Goal: Information Seeking & Learning: Learn about a topic

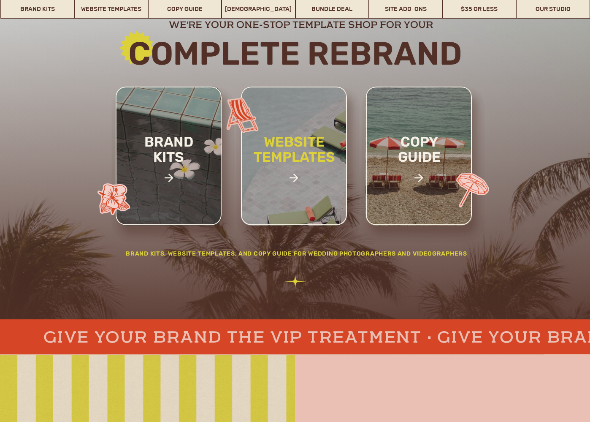
click at [266, 173] on h2 "website templates" at bounding box center [294, 158] width 111 height 49
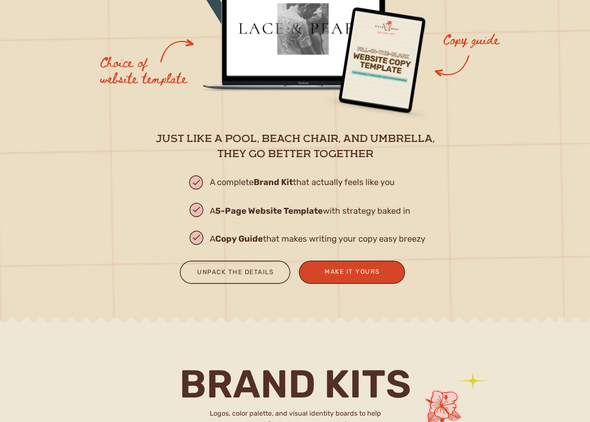
scroll to position [1103, 0]
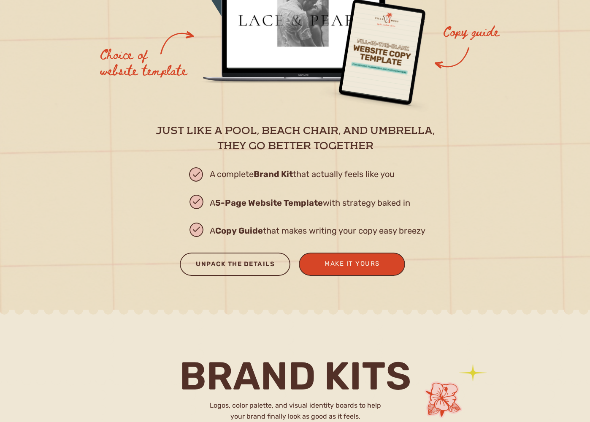
click at [257, 261] on div "Unpack the Details" at bounding box center [235, 265] width 95 height 14
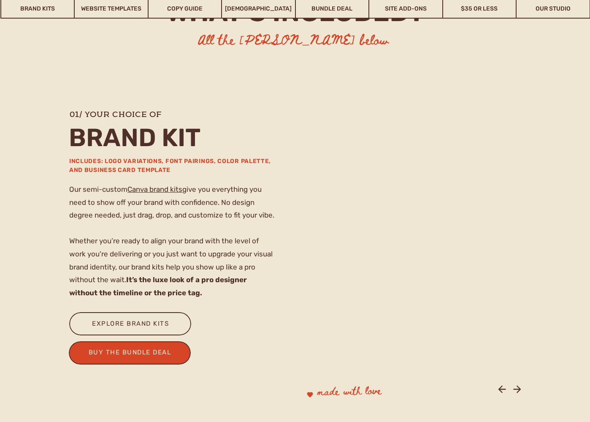
scroll to position [568, 0]
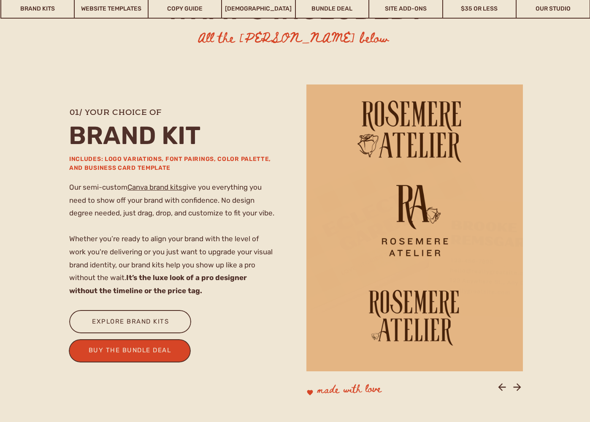
click at [177, 322] on div at bounding box center [130, 321] width 122 height 23
click at [519, 384] on icon at bounding box center [517, 386] width 11 height 11
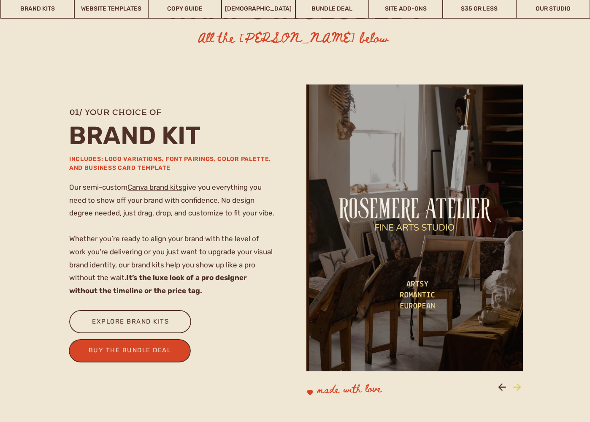
click at [519, 384] on icon at bounding box center [517, 386] width 11 height 11
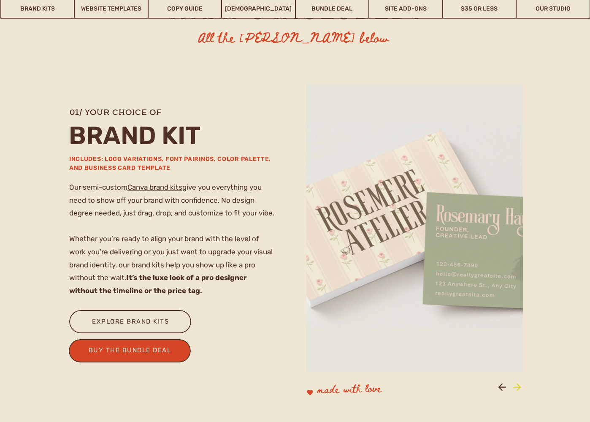
click at [519, 384] on icon at bounding box center [517, 386] width 11 height 11
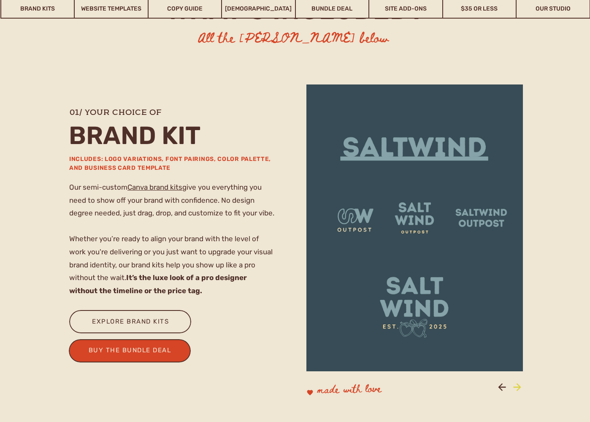
click at [519, 384] on icon at bounding box center [517, 386] width 11 height 11
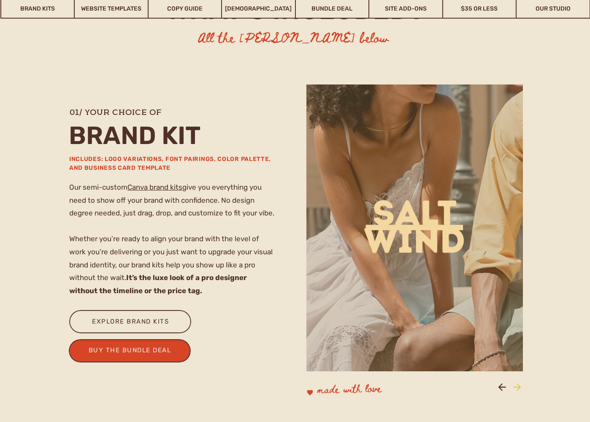
click at [519, 384] on icon at bounding box center [517, 386] width 11 height 11
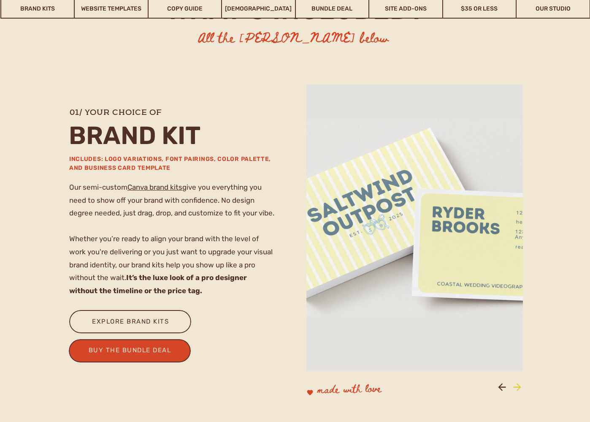
click at [519, 384] on icon at bounding box center [517, 386] width 11 height 11
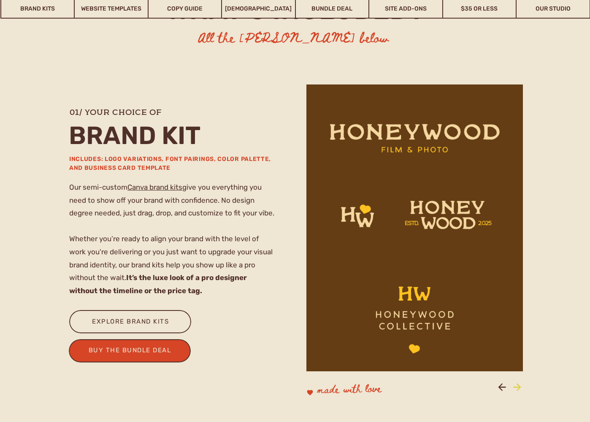
click at [519, 384] on icon at bounding box center [517, 386] width 11 height 11
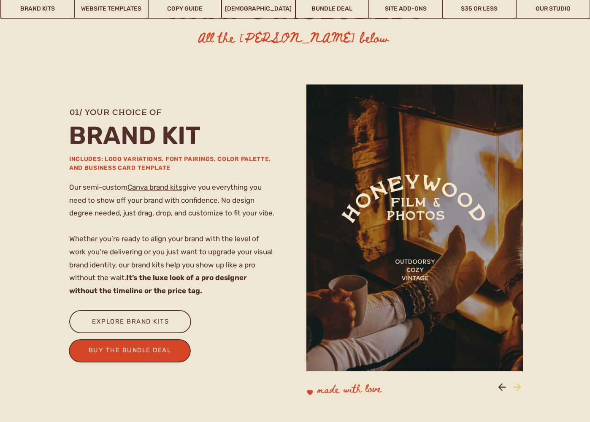
click at [519, 384] on icon at bounding box center [517, 386] width 11 height 11
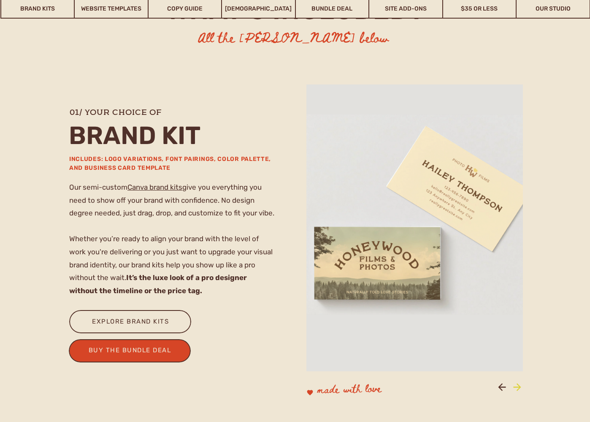
click at [519, 384] on icon at bounding box center [517, 386] width 11 height 11
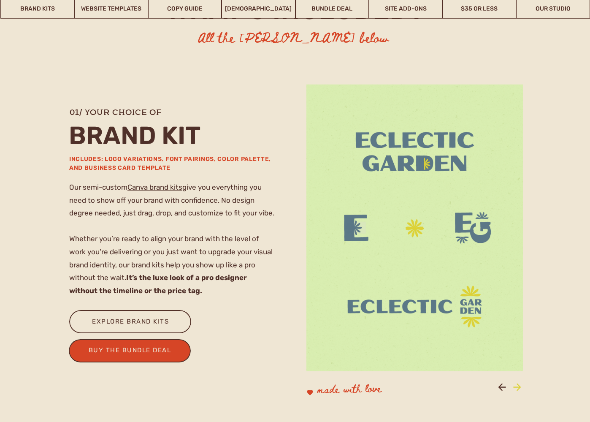
click at [519, 384] on icon at bounding box center [517, 386] width 11 height 11
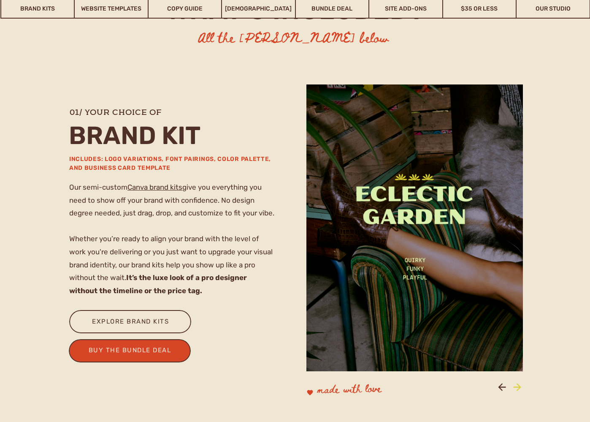
click at [519, 384] on icon at bounding box center [517, 386] width 11 height 11
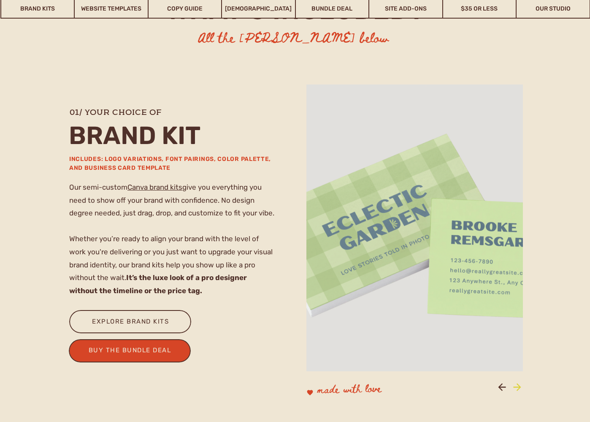
click at [519, 384] on icon at bounding box center [517, 386] width 11 height 11
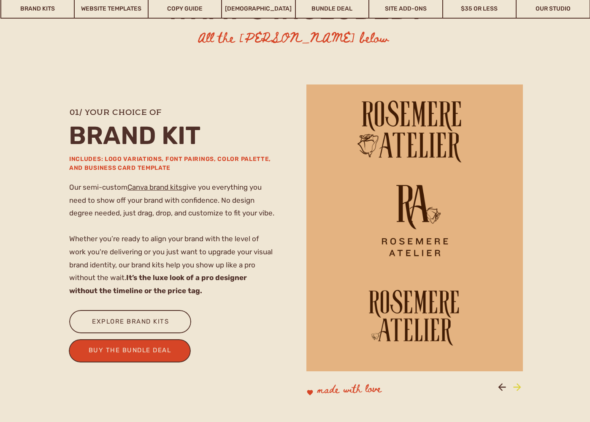
click at [519, 384] on icon at bounding box center [517, 386] width 11 height 11
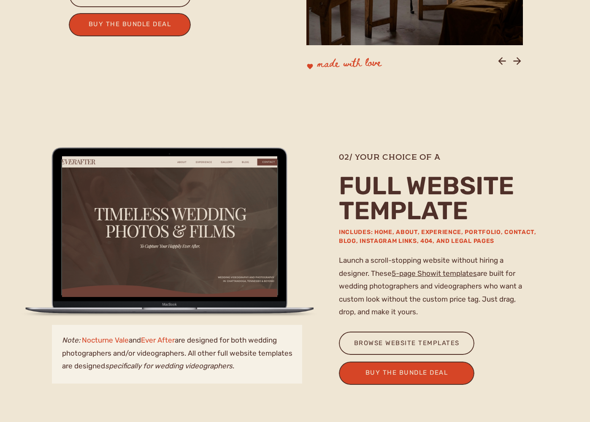
scroll to position [905, 0]
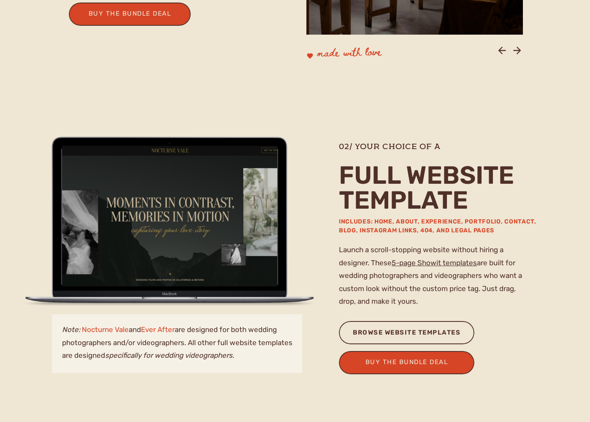
click at [458, 333] on div "browse website templates" at bounding box center [406, 334] width 113 height 14
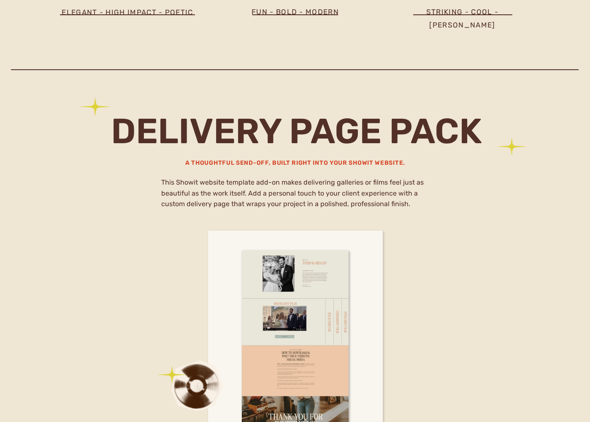
scroll to position [4853, 0]
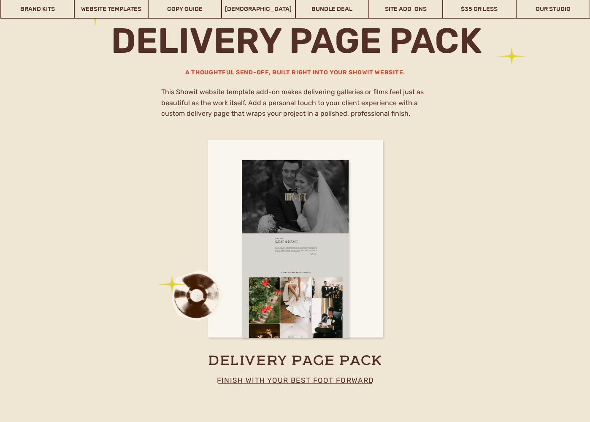
click at [323, 201] on div at bounding box center [295, 249] width 107 height 178
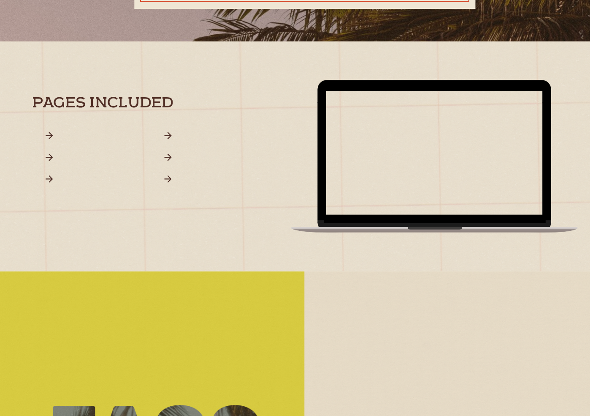
scroll to position [717, 0]
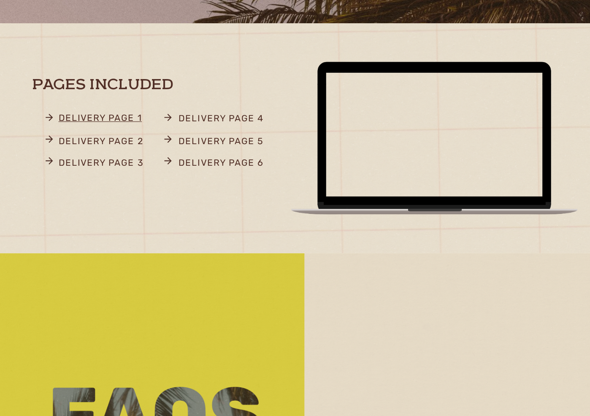
click at [118, 142] on p "delivery page 1" at bounding box center [115, 150] width 80 height 16
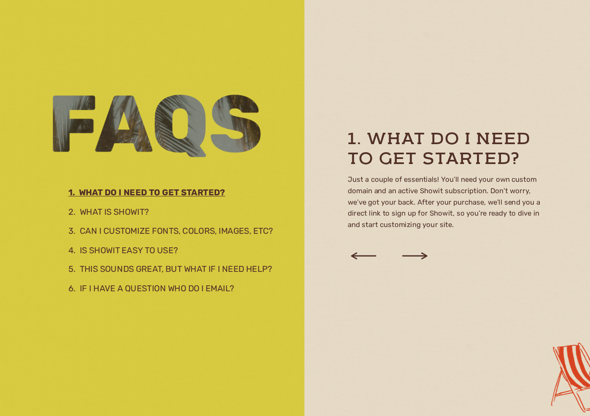
click at [383, 269] on icon at bounding box center [394, 272] width 23 height 6
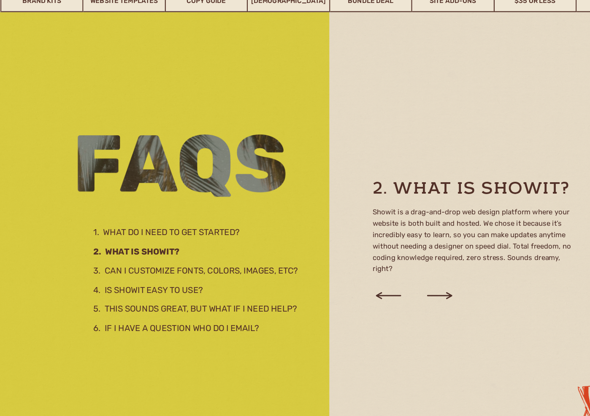
click at [395, 263] on icon at bounding box center [394, 272] width 29 height 32
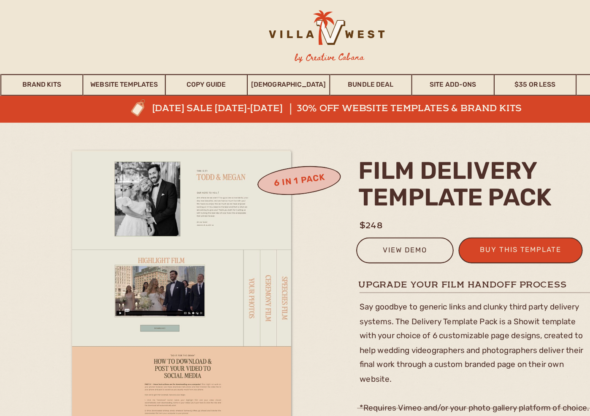
scroll to position [0, 0]
click at [43, 72] on link "Brand Kits" at bounding box center [37, 75] width 73 height 19
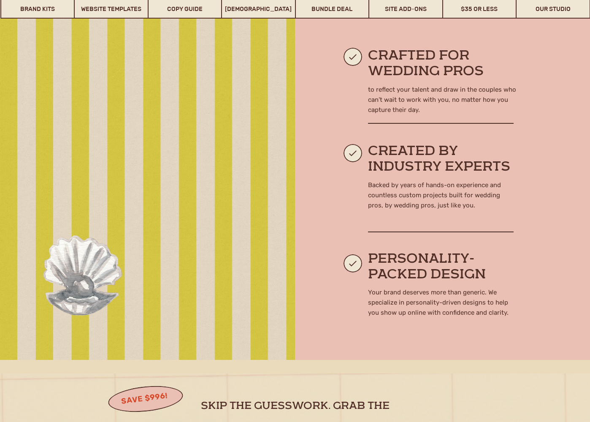
scroll to position [434, 0]
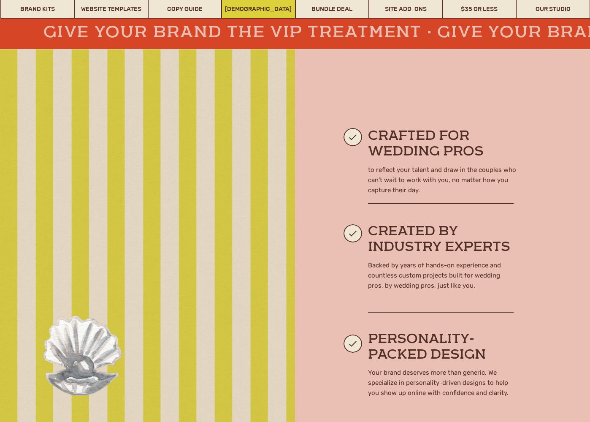
click at [279, 16] on link "[DEMOGRAPHIC_DATA]" at bounding box center [258, 8] width 73 height 19
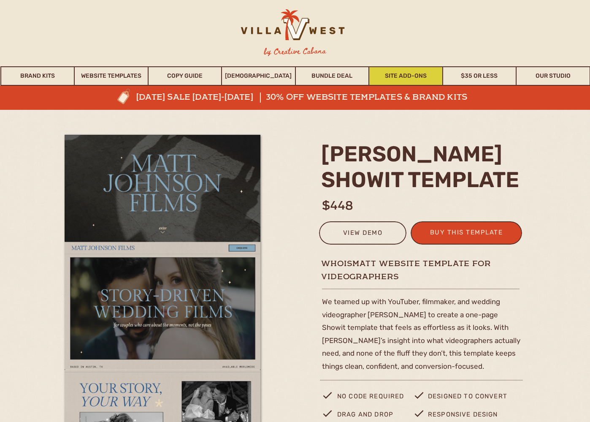
click at [410, 80] on link "Site Add-Ons" at bounding box center [405, 75] width 73 height 19
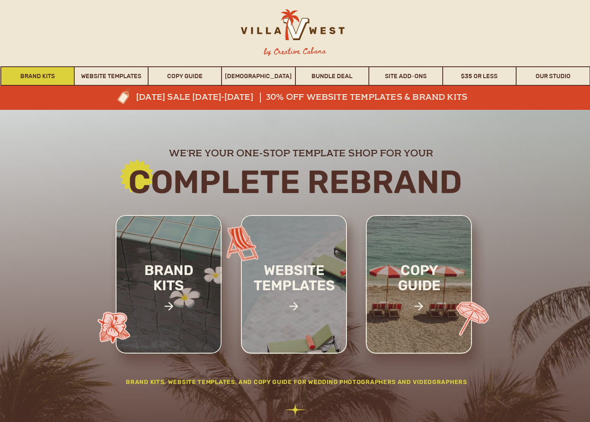
click at [53, 75] on link "Brand Kits" at bounding box center [37, 75] width 73 height 19
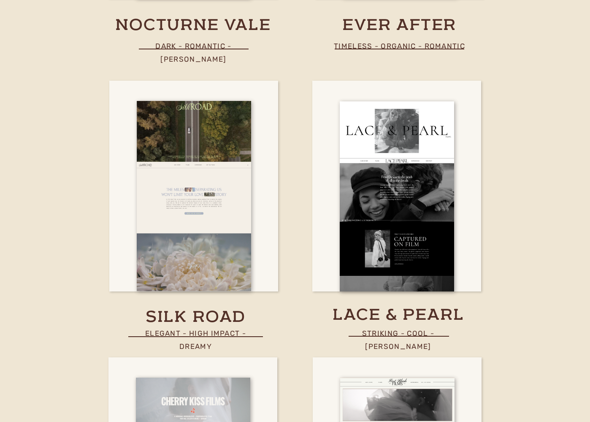
scroll to position [2814, 0]
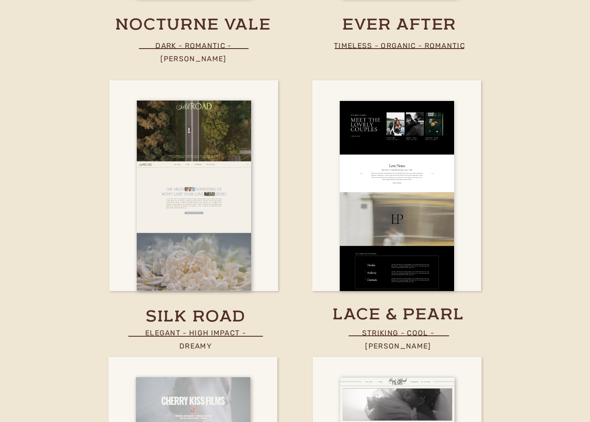
click at [416, 247] on div at bounding box center [397, 196] width 114 height 190
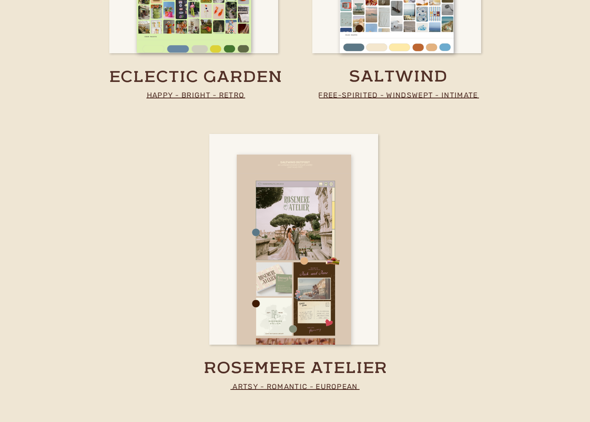
scroll to position [1995, 0]
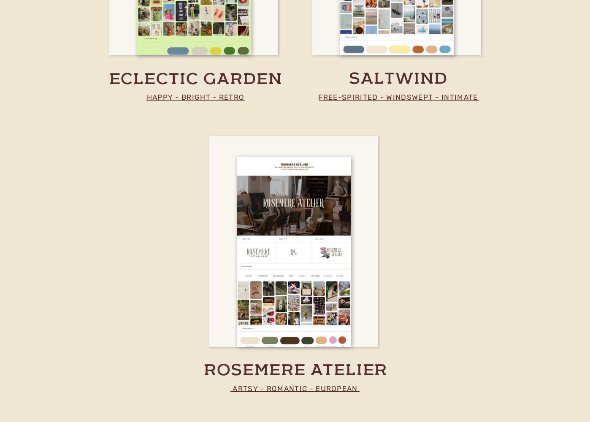
click at [338, 389] on p "artsy - romantic - european" at bounding box center [295, 388] width 168 height 12
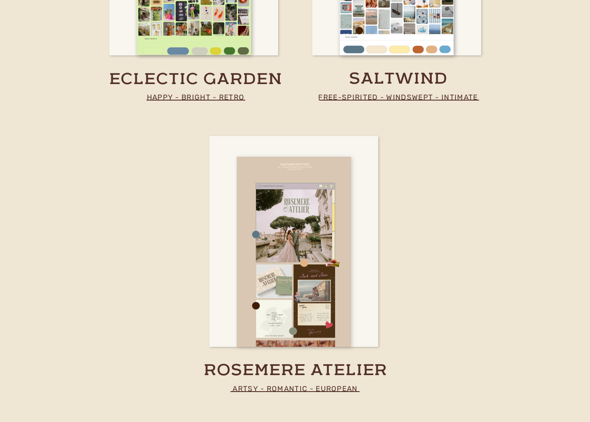
click at [338, 345] on div at bounding box center [294, 252] width 114 height 190
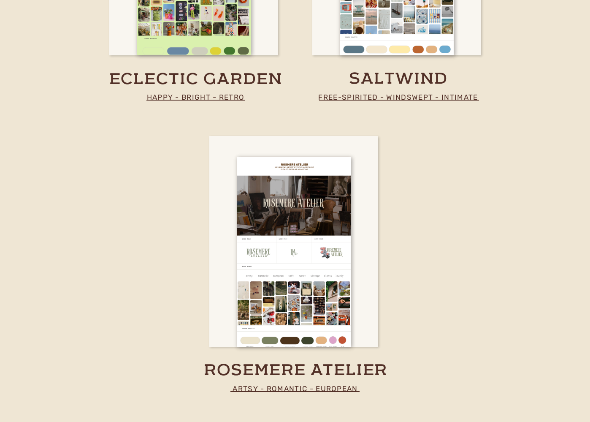
click at [355, 281] on div at bounding box center [293, 241] width 169 height 211
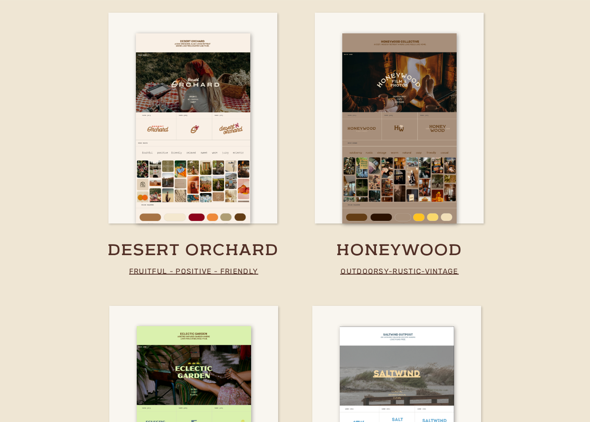
scroll to position [1532, 0]
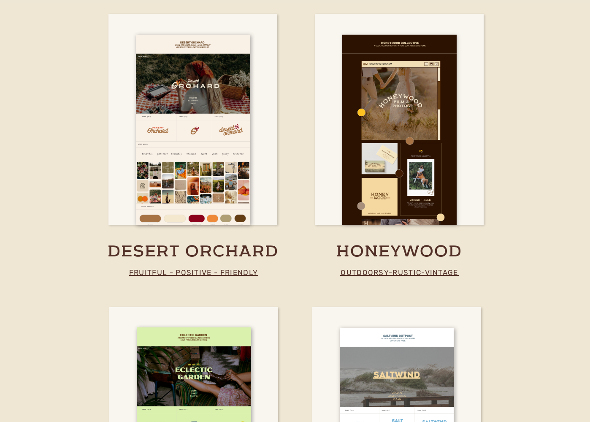
click at [442, 176] on div at bounding box center [399, 130] width 114 height 190
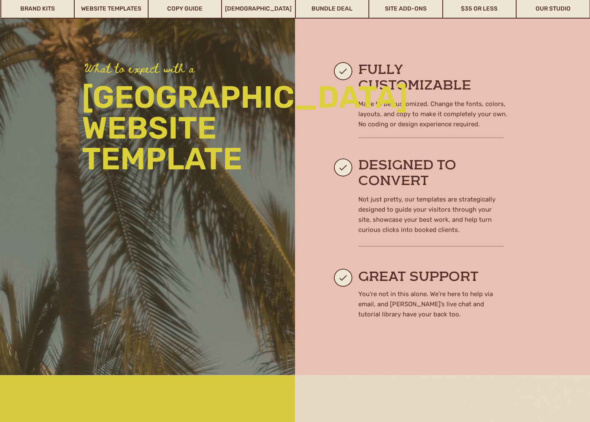
scroll to position [739, 0]
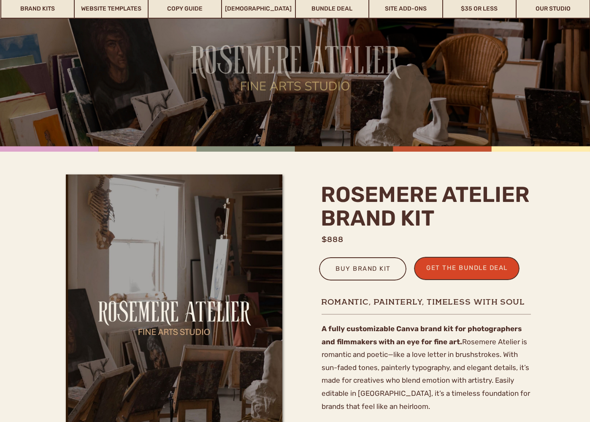
scroll to position [269, 0]
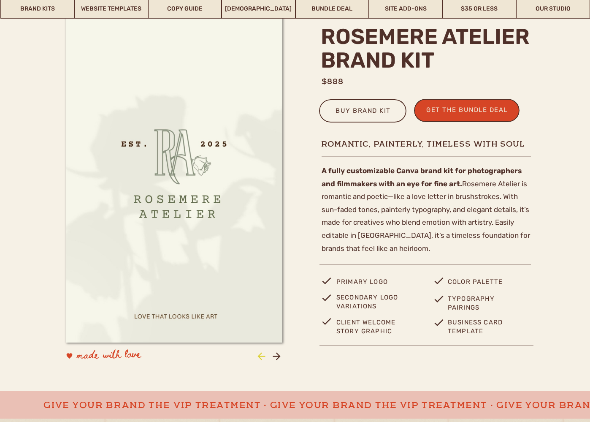
click at [263, 358] on icon at bounding box center [261, 355] width 11 height 11
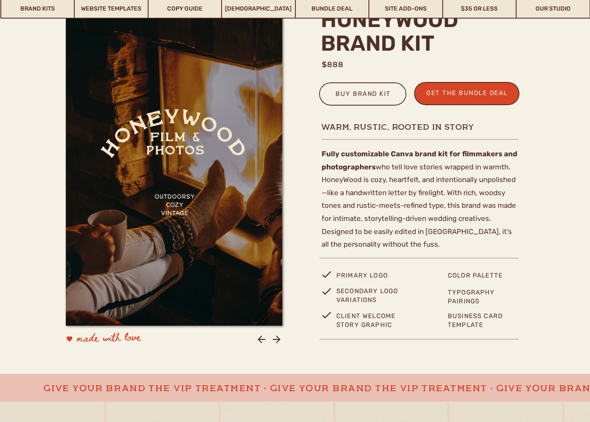
scroll to position [391, 0]
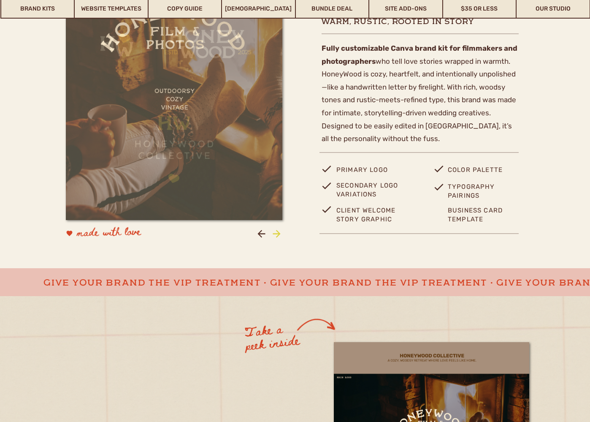
click at [275, 234] on icon at bounding box center [277, 234] width 8 height 8
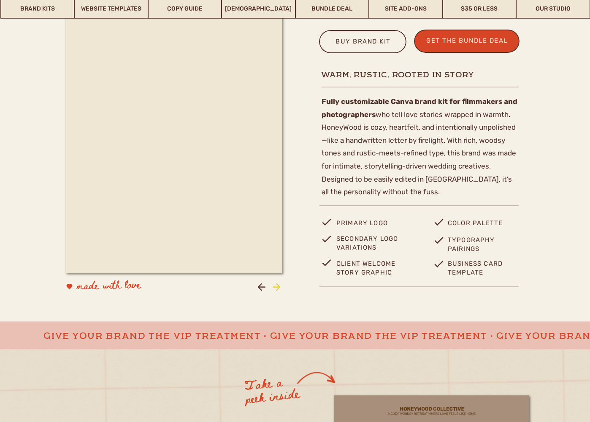
scroll to position [307, 0]
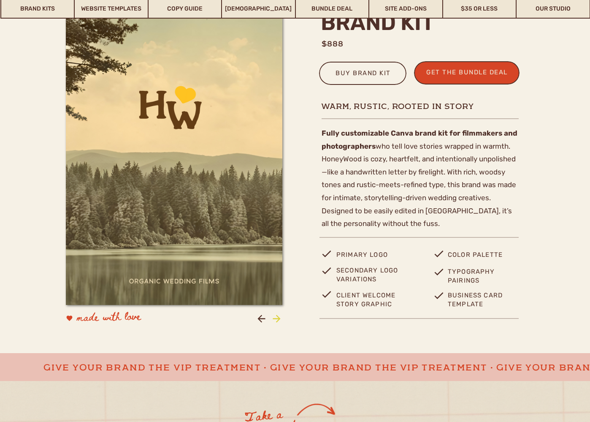
click at [280, 322] on icon at bounding box center [276, 318] width 11 height 11
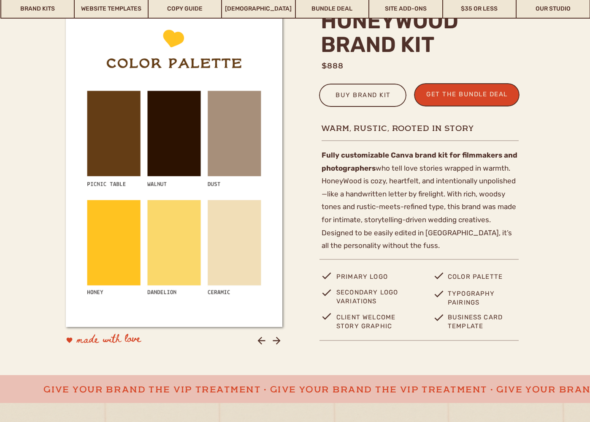
scroll to position [285, 0]
click at [280, 342] on icon at bounding box center [276, 340] width 11 height 11
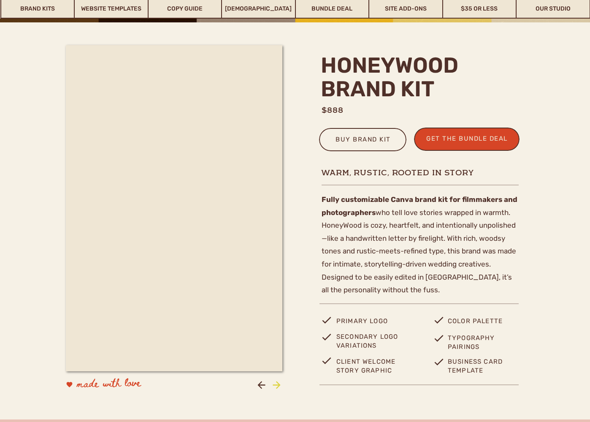
scroll to position [240, 0]
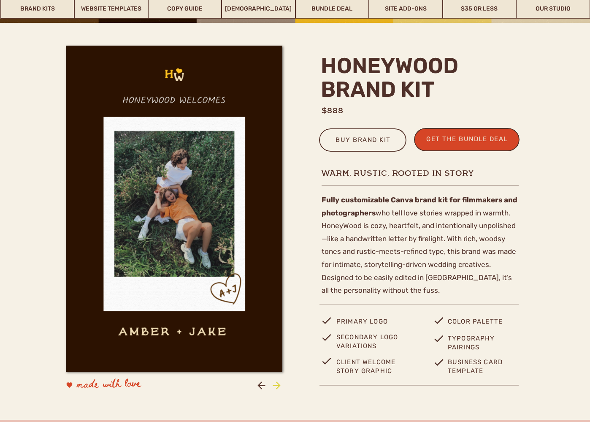
click at [280, 384] on icon at bounding box center [276, 385] width 11 height 11
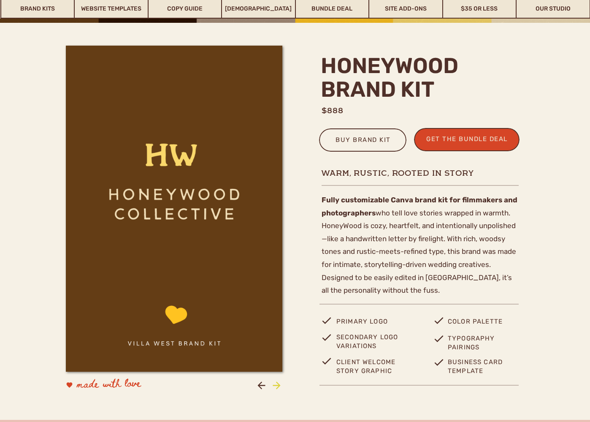
click at [280, 384] on icon at bounding box center [276, 385] width 11 height 11
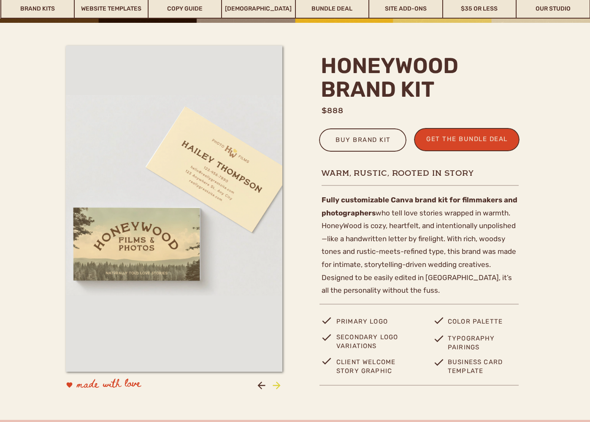
click at [280, 384] on icon at bounding box center [276, 385] width 11 height 11
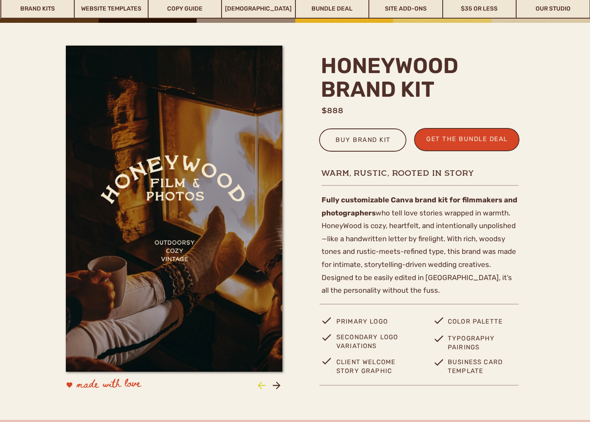
click at [263, 385] on icon at bounding box center [262, 385] width 8 height 8
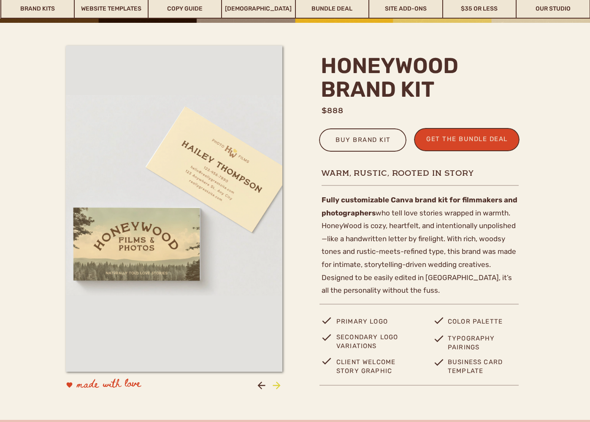
click at [276, 385] on icon at bounding box center [276, 385] width 11 height 11
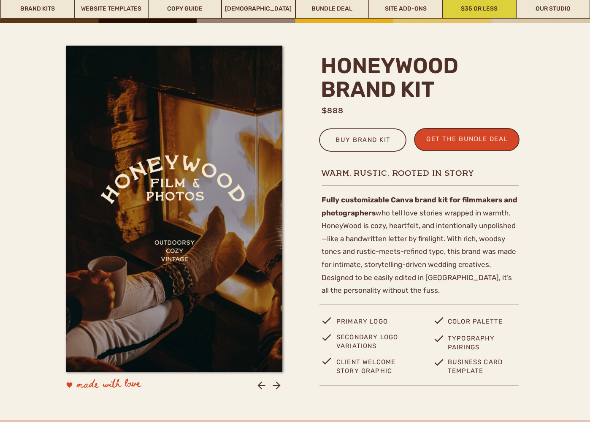
click at [495, 18] on link "$35 or Less" at bounding box center [479, 8] width 73 height 19
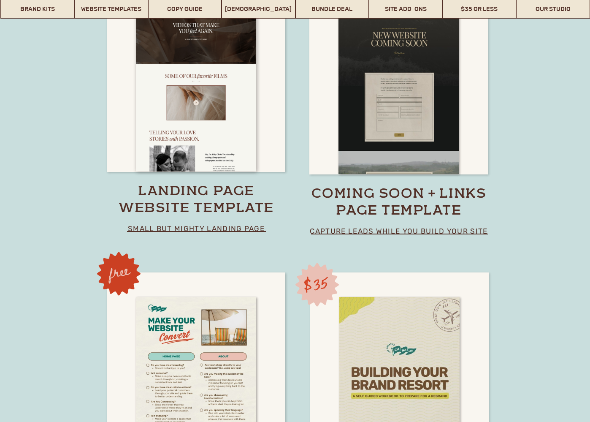
scroll to position [6167, 0]
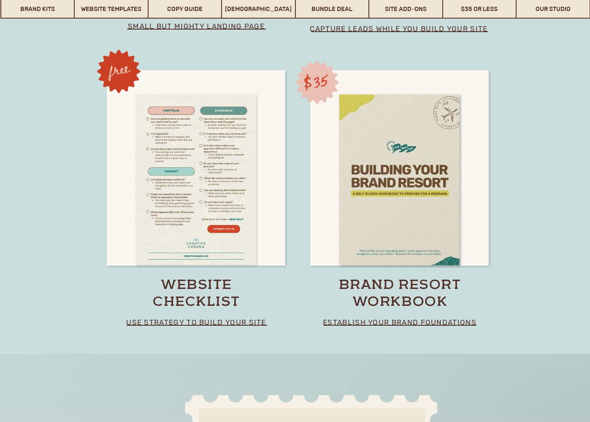
click at [219, 218] on div at bounding box center [196, 180] width 120 height 171
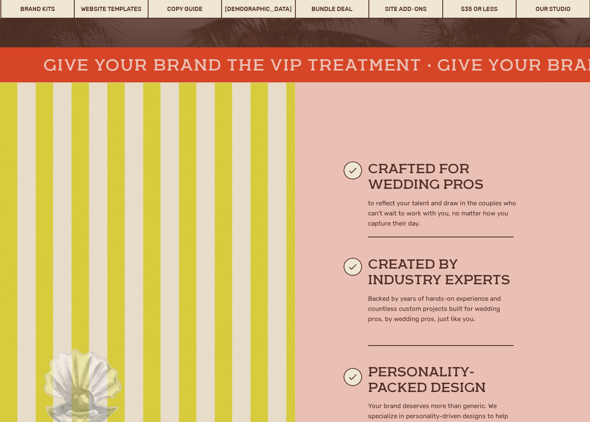
scroll to position [353, 0]
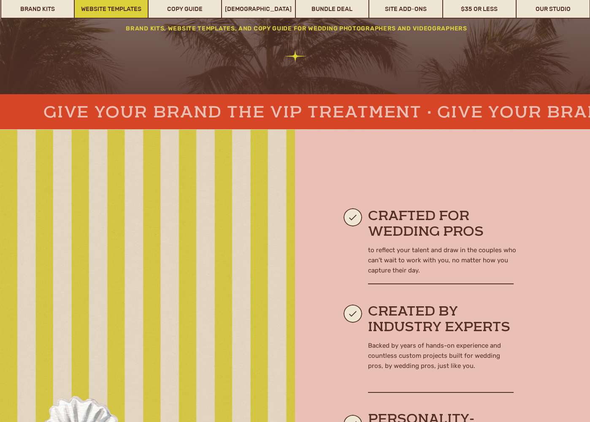
click at [130, 11] on link "Website Templates" at bounding box center [111, 8] width 73 height 19
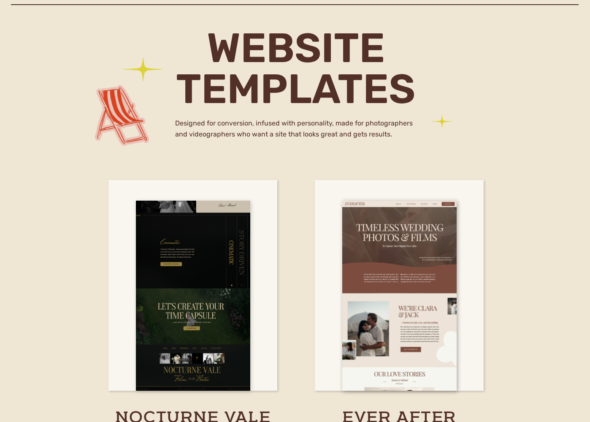
click at [229, 245] on div at bounding box center [193, 296] width 114 height 190
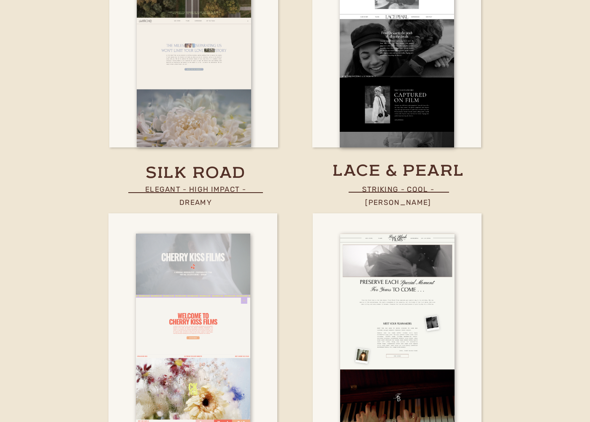
scroll to position [3098, 0]
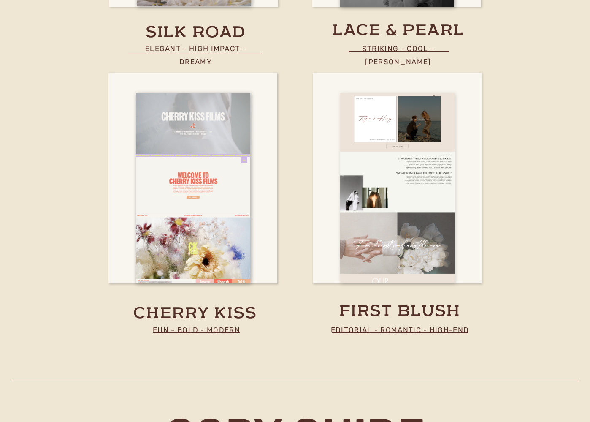
click at [358, 259] on div at bounding box center [397, 188] width 114 height 190
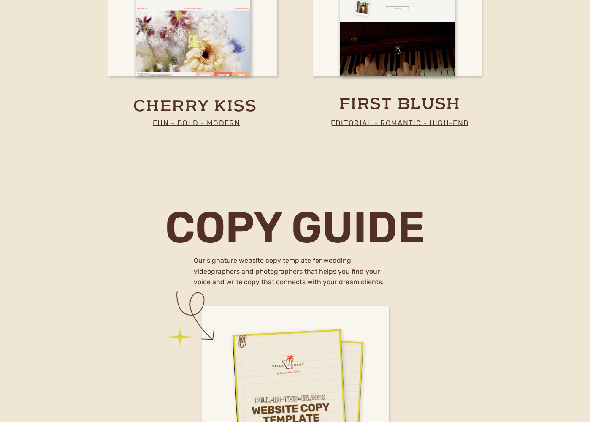
scroll to position [3613, 0]
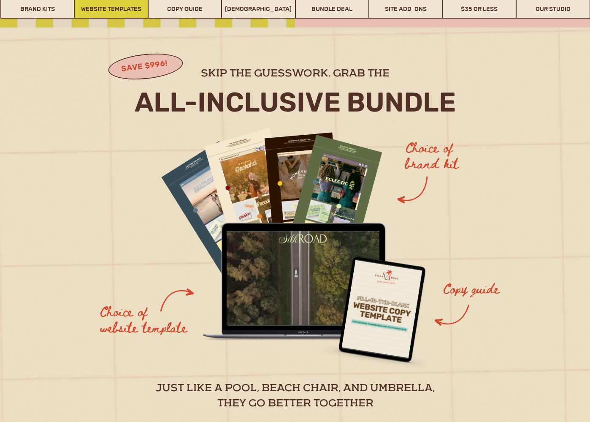
click at [95, 6] on link "Website Templates" at bounding box center [111, 8] width 73 height 19
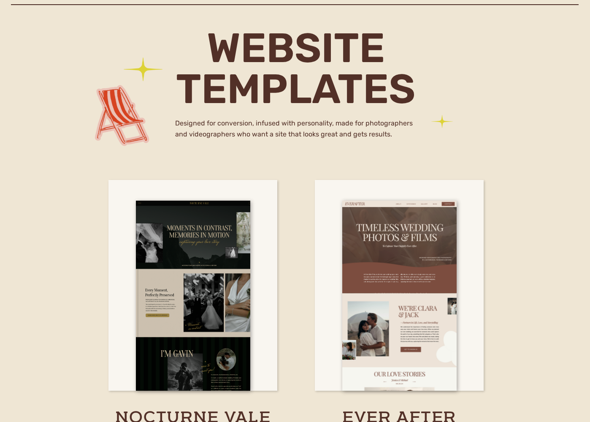
click at [11, 5] on div at bounding box center [11, 4] width 0 height 0
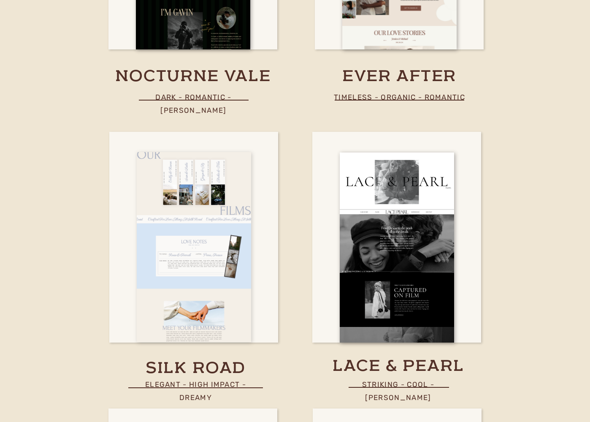
scroll to position [2754, 0]
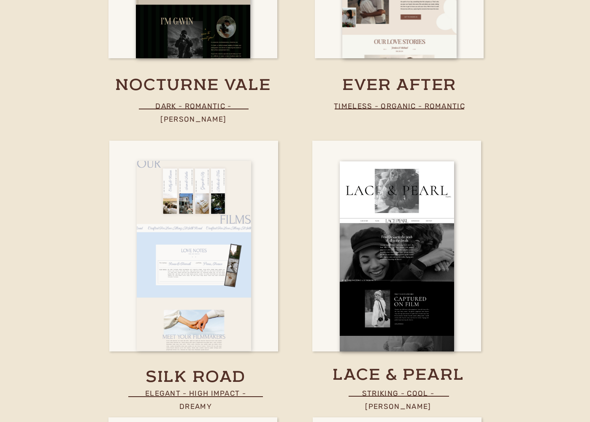
click at [232, 201] on div at bounding box center [194, 256] width 114 height 190
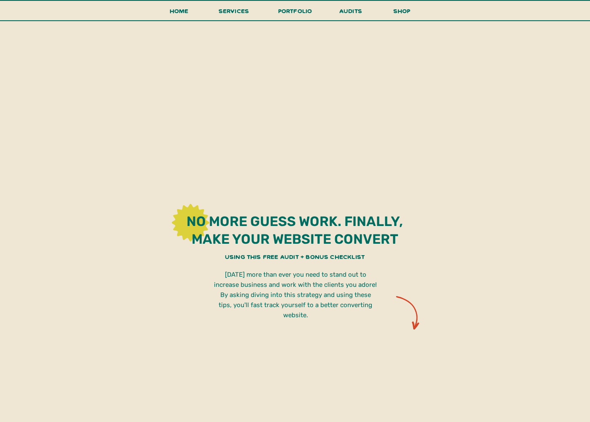
scroll to position [422, 0]
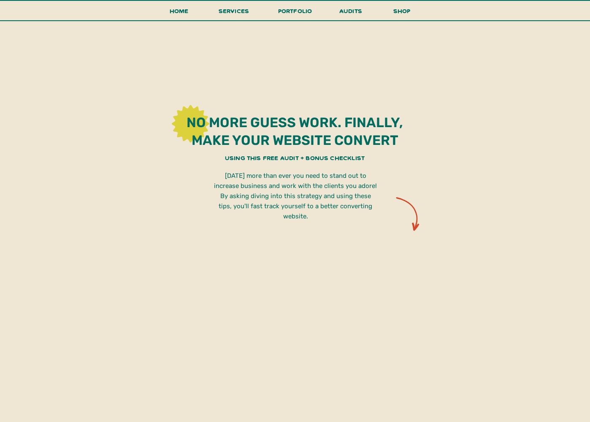
click at [458, 112] on div "get in touch new! take a look Home shop services portfolio audits menu all incl…" at bounding box center [295, 420] width 590 height 1684
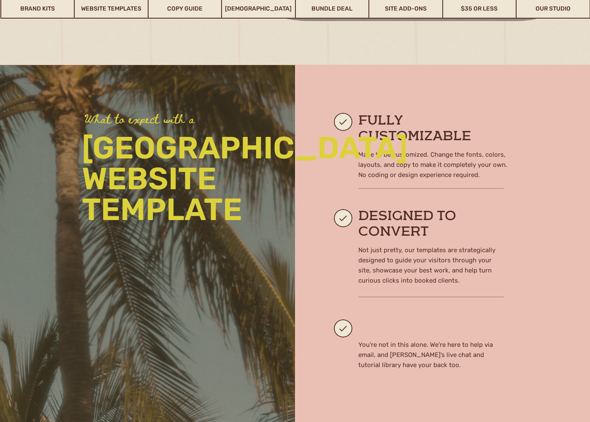
scroll to position [709, 0]
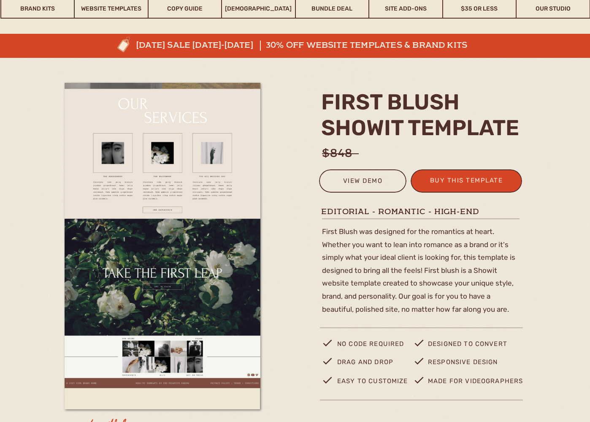
scroll to position [79, 0]
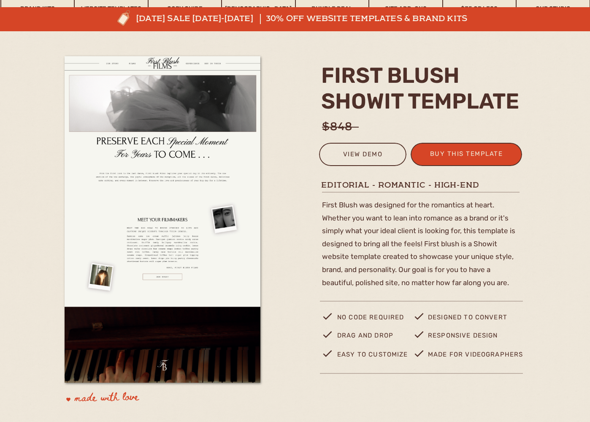
click at [334, 156] on div "view demo" at bounding box center [363, 156] width 76 height 14
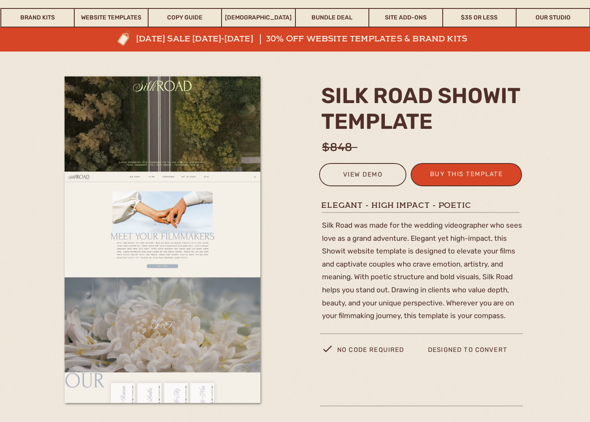
scroll to position [58, 0]
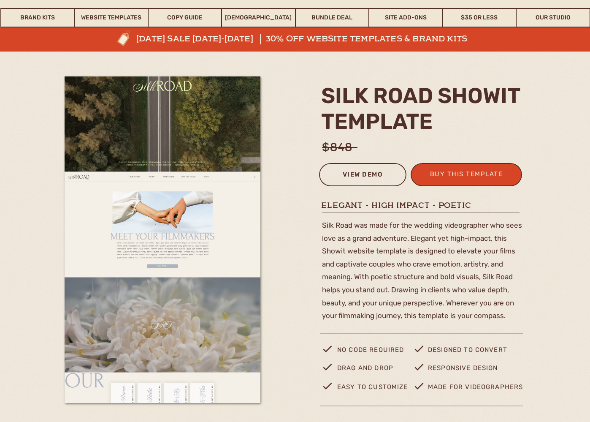
click at [350, 170] on div "view demo" at bounding box center [363, 176] width 76 height 14
